Goal: Task Accomplishment & Management: Manage account settings

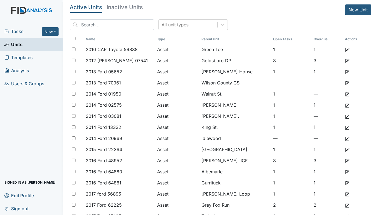
click at [18, 31] on span "Tasks" at bounding box center [22, 31] width 37 height 7
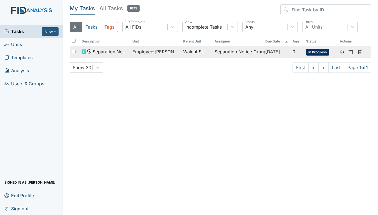
click at [156, 50] on span "Employee : [PERSON_NAME]" at bounding box center [155, 51] width 46 height 7
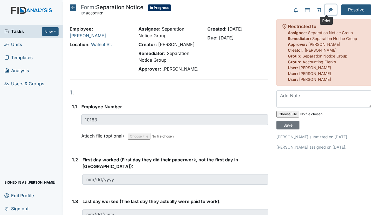
click at [329, 10] on icon at bounding box center [331, 10] width 4 height 4
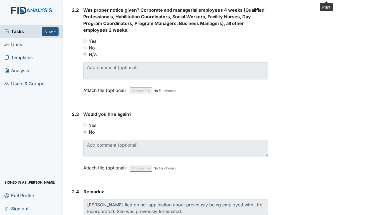
scroll to position [443, 0]
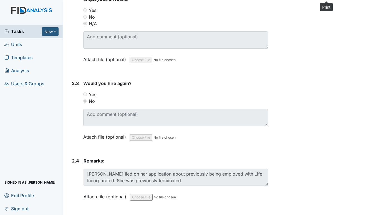
click at [16, 41] on span "Units" at bounding box center [13, 44] width 18 height 9
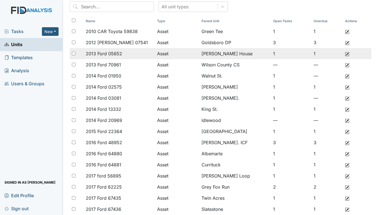
scroll to position [28, 0]
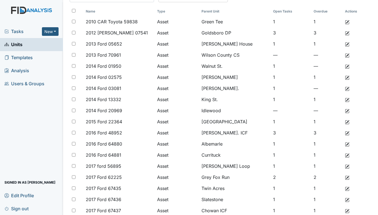
click at [26, 29] on span "Tasks" at bounding box center [22, 31] width 37 height 7
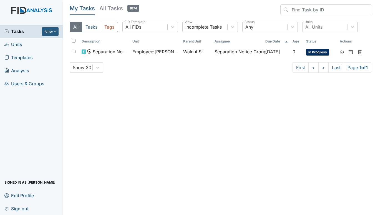
click at [15, 42] on span "Units" at bounding box center [13, 44] width 18 height 9
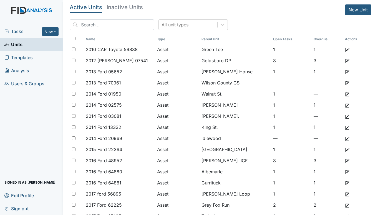
click at [20, 30] on span "Tasks" at bounding box center [22, 31] width 37 height 7
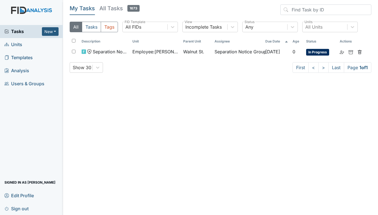
click at [16, 46] on span "Units" at bounding box center [13, 44] width 18 height 9
